Goal: Task Accomplishment & Management: Use online tool/utility

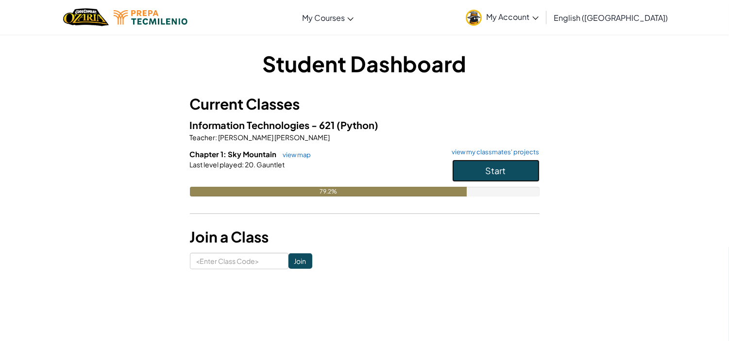
click at [495, 170] on span "Start" at bounding box center [496, 170] width 20 height 11
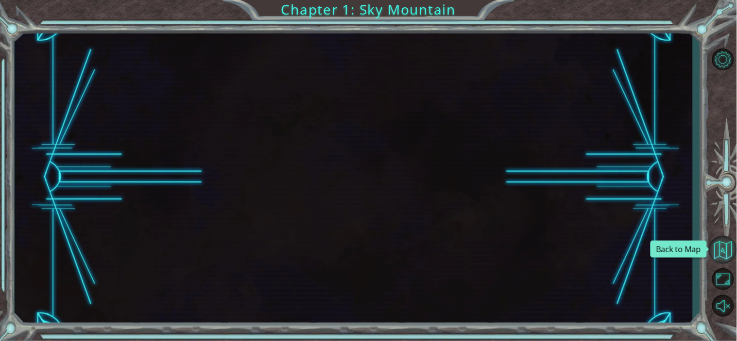
click at [726, 250] on button "Back to Map" at bounding box center [722, 250] width 28 height 28
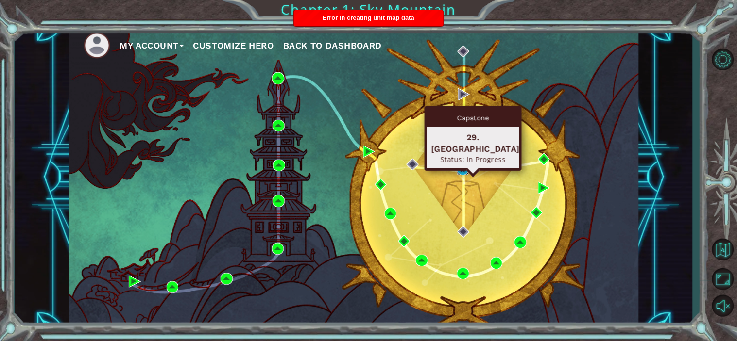
click at [462, 170] on img at bounding box center [463, 170] width 12 height 12
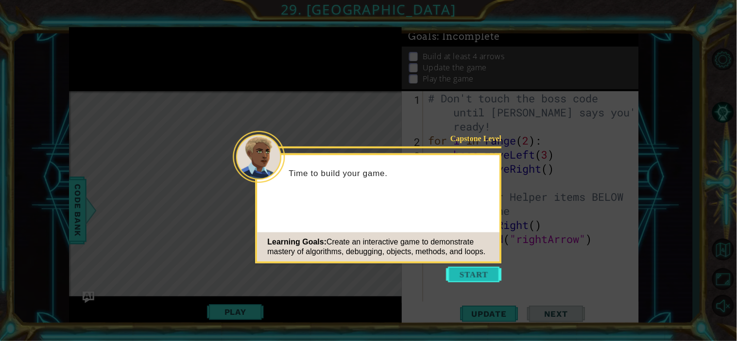
click at [462, 272] on button "Start" at bounding box center [473, 275] width 55 height 16
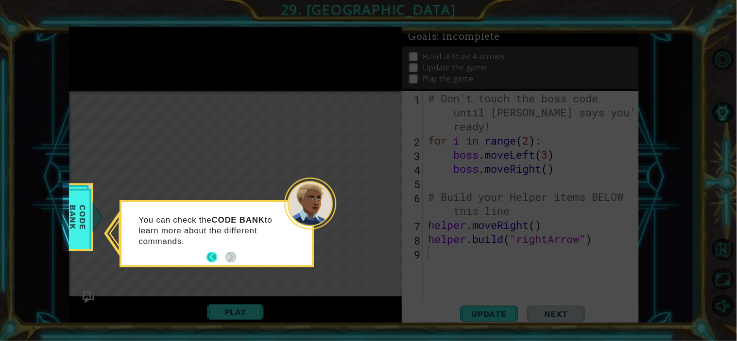
click at [214, 254] on button "Back" at bounding box center [215, 257] width 19 height 11
